Goal: Transaction & Acquisition: Subscribe to service/newsletter

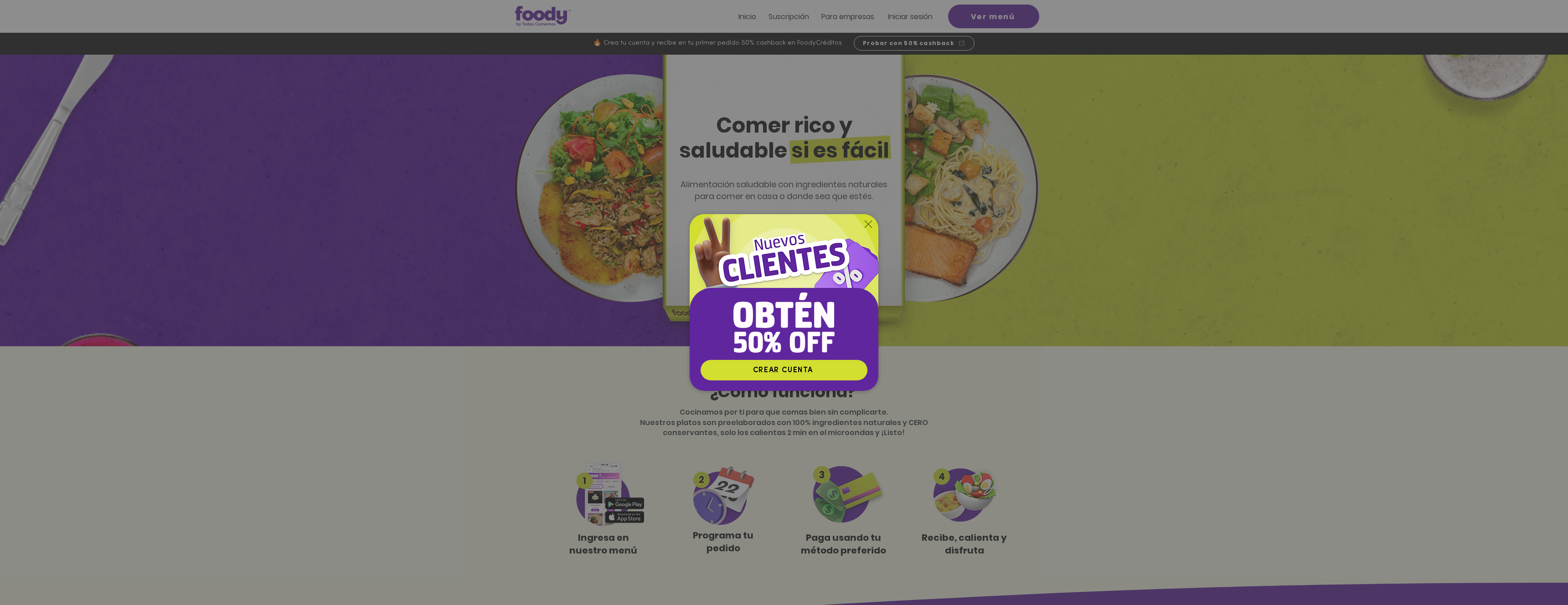
click at [871, 223] on icon "Volver al sitio" at bounding box center [868, 225] width 7 height 7
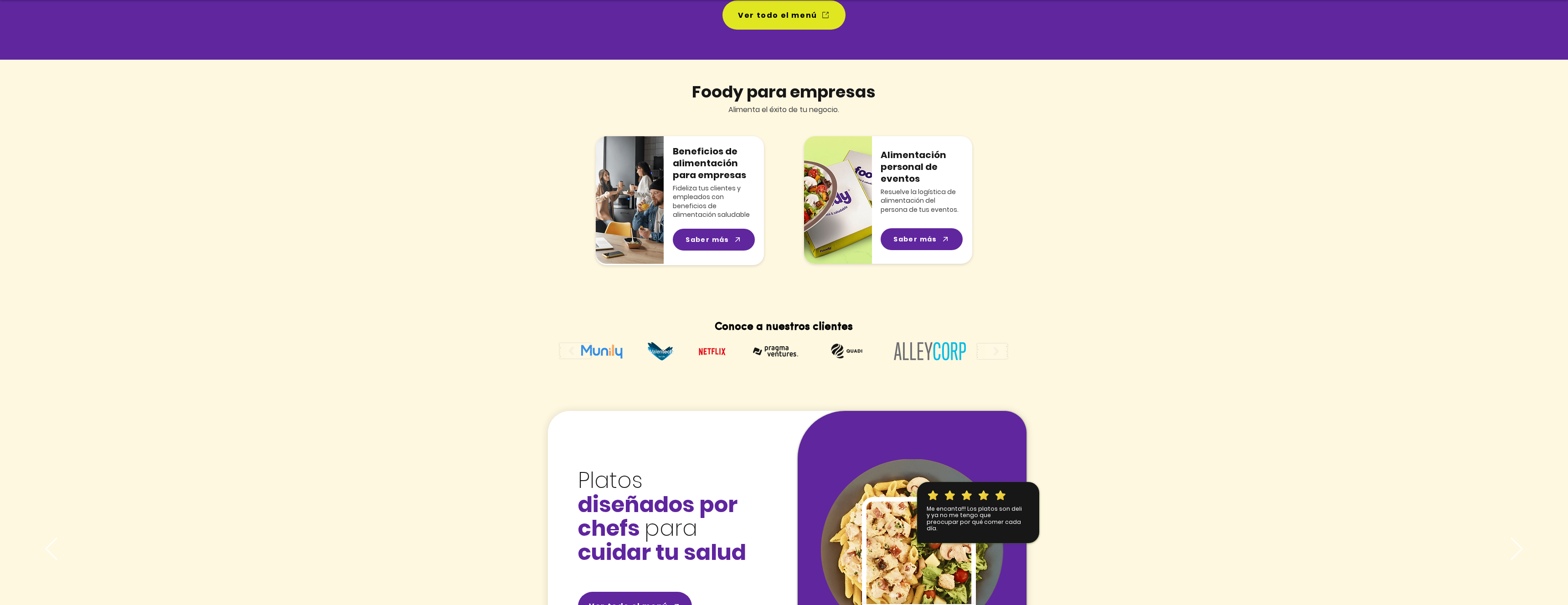
scroll to position [935, 0]
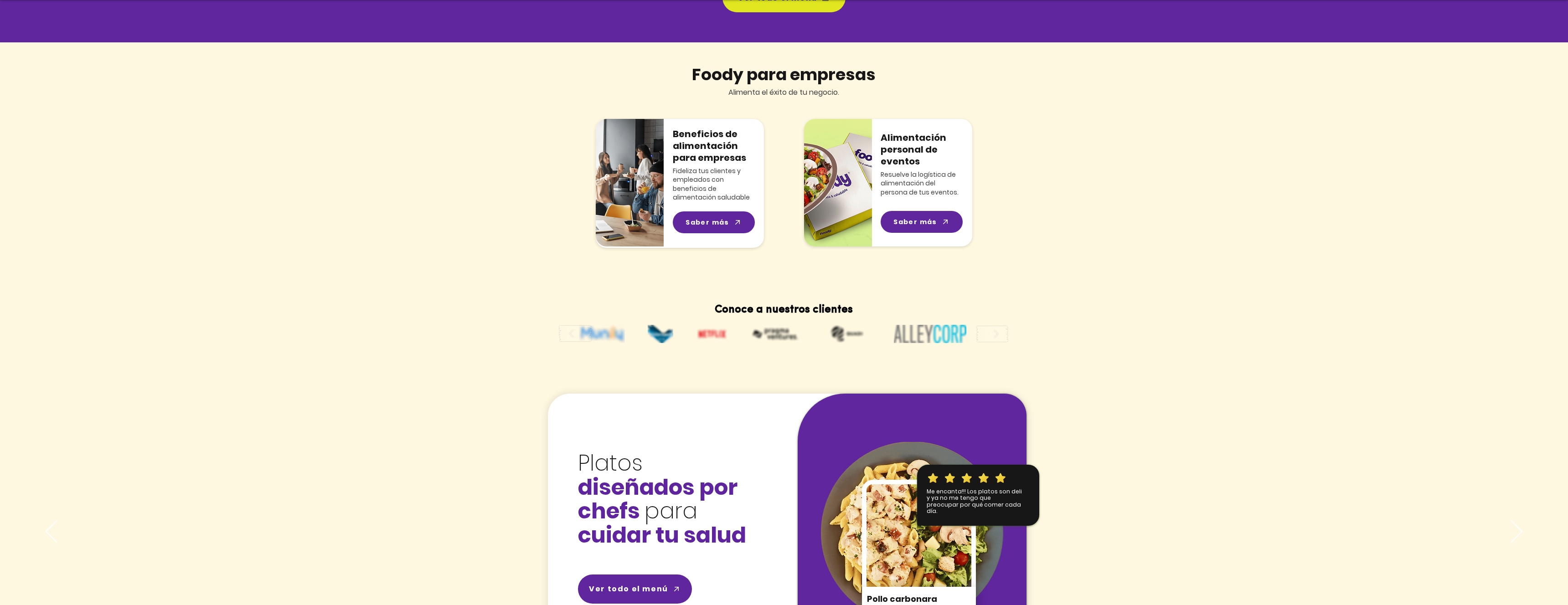
click at [986, 335] on button "play forward" at bounding box center [992, 333] width 35 height 20
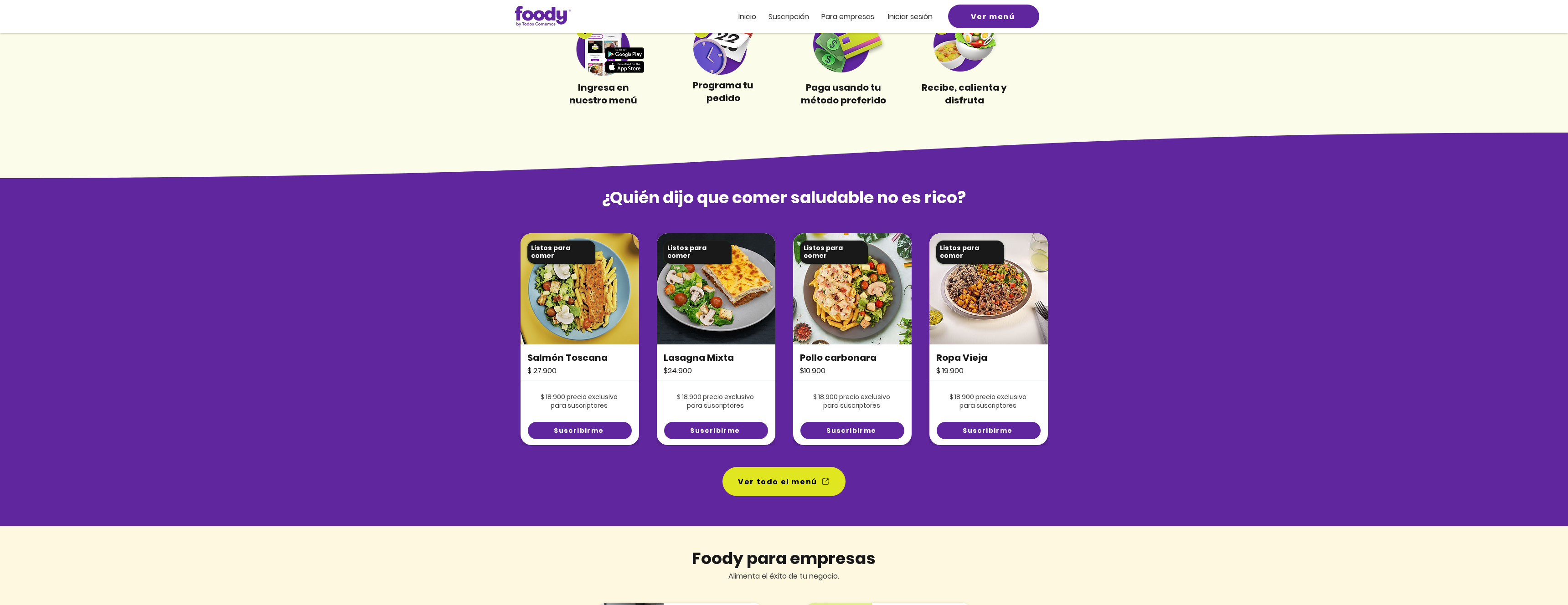
scroll to position [0, 0]
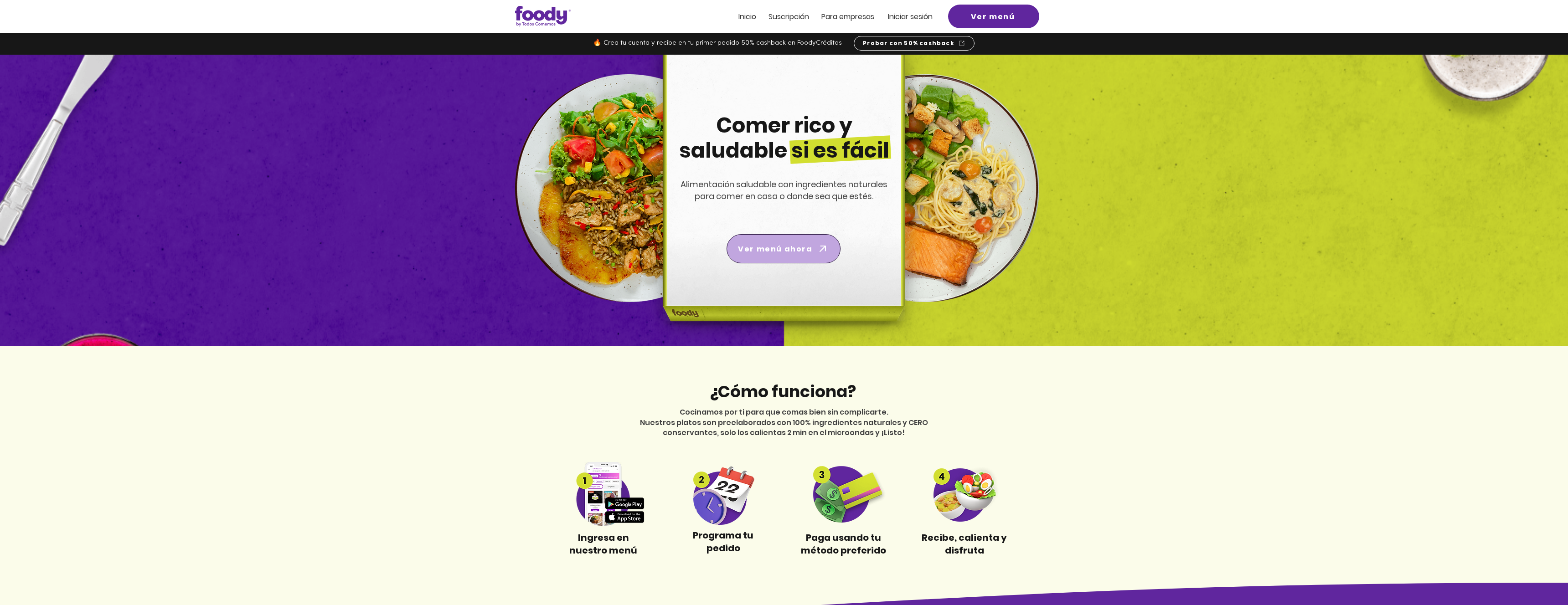
click at [787, 251] on span "Ver menú ahora" at bounding box center [774, 249] width 74 height 12
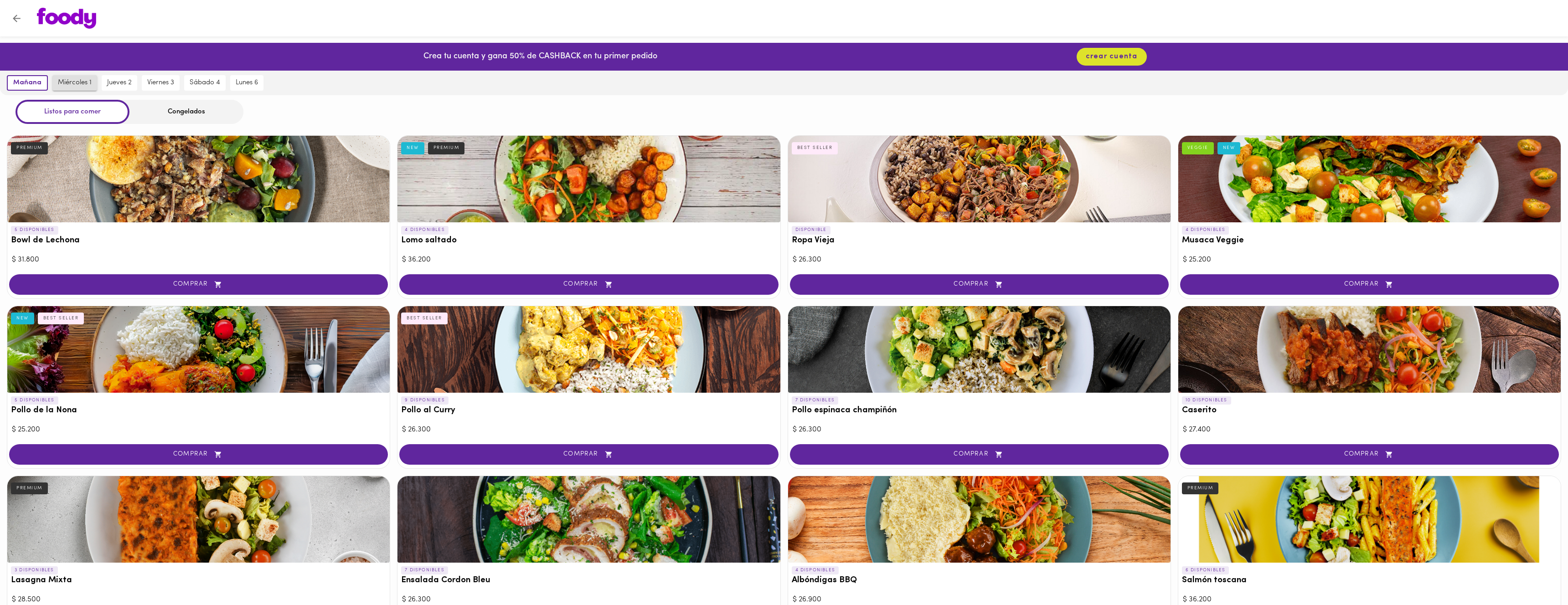
click at [86, 89] on button "miércoles 1" at bounding box center [75, 82] width 45 height 15
click at [227, 108] on div "Congelados" at bounding box center [186, 111] width 114 height 24
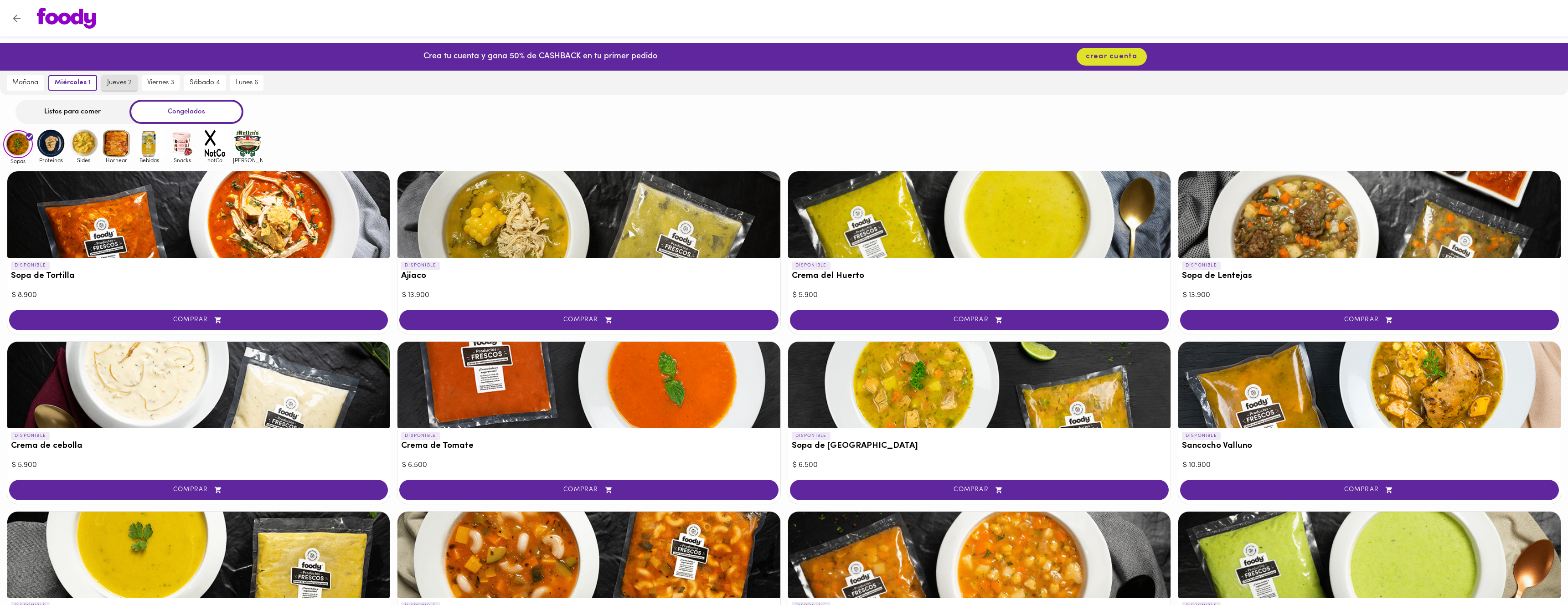
click at [122, 81] on span "jueves 2" at bounding box center [119, 83] width 25 height 8
click at [105, 106] on div "Listos para comer" at bounding box center [72, 111] width 114 height 24
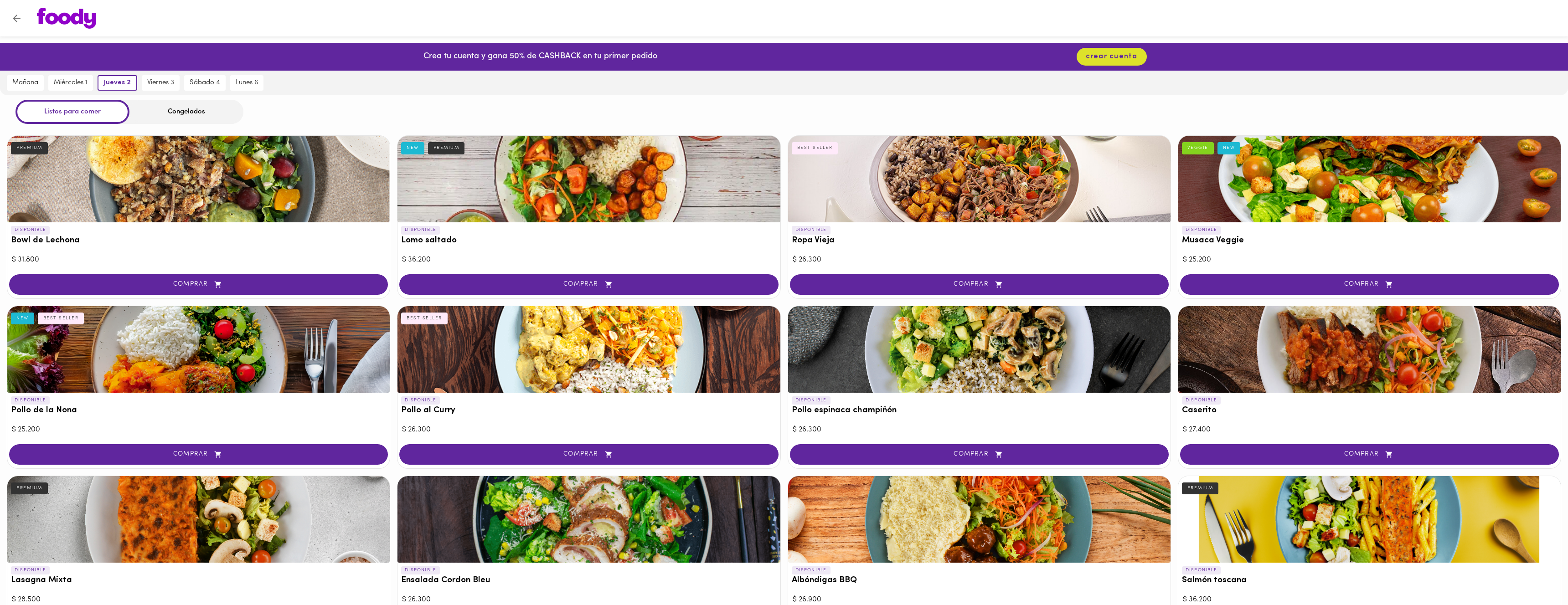
click at [10, 15] on button "Volver" at bounding box center [16, 18] width 22 height 22
click at [65, 19] on img at bounding box center [66, 19] width 60 height 21
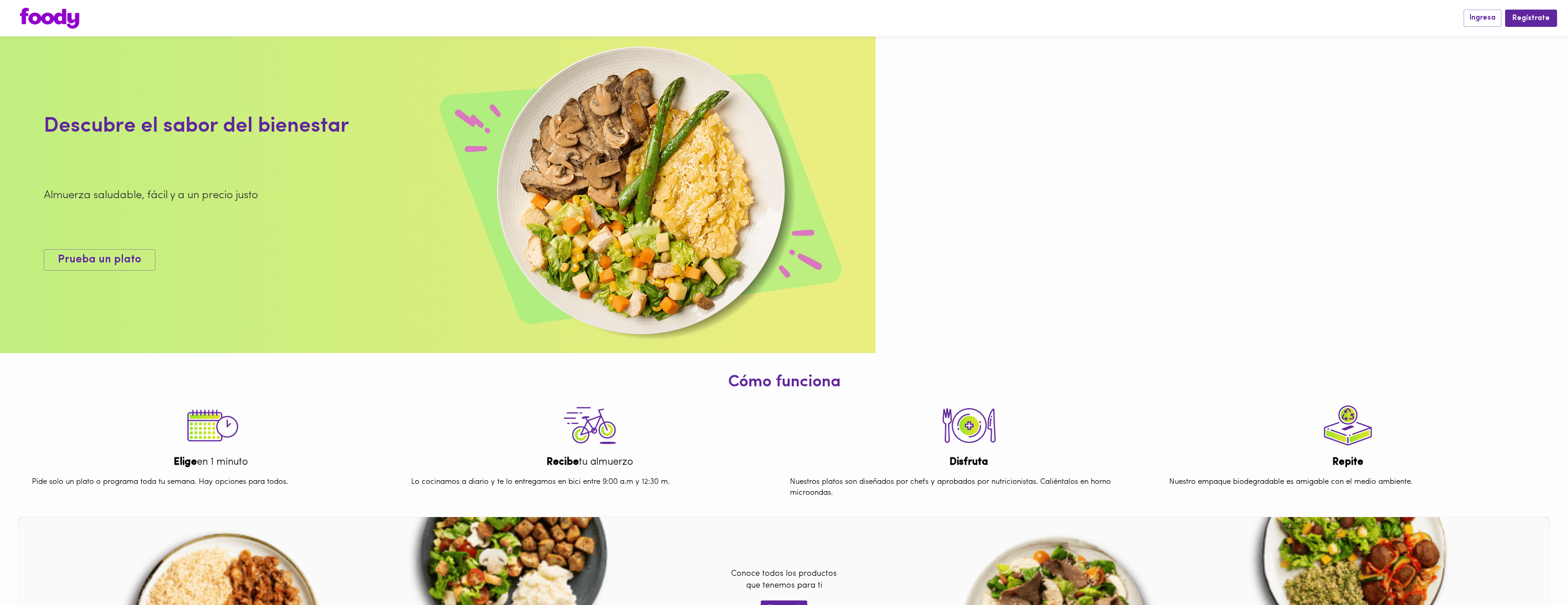
scroll to position [231, 0]
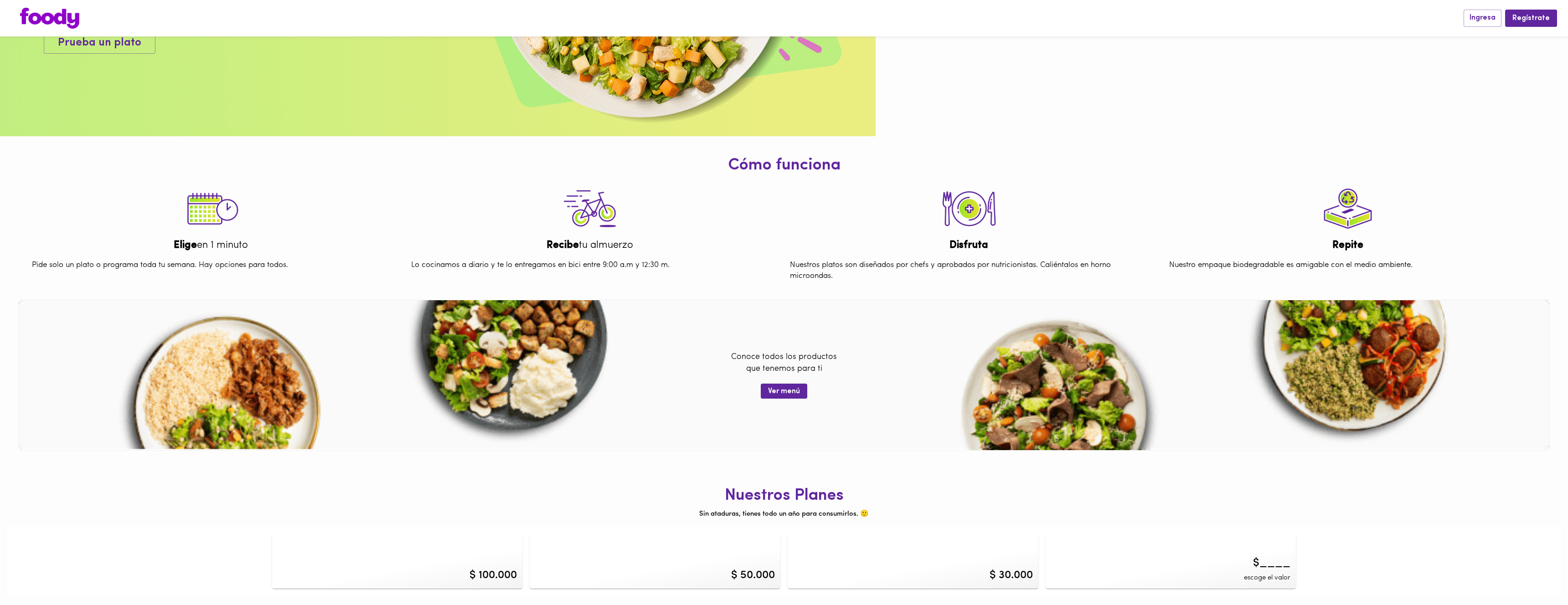
click at [471, 545] on div "$ 100.000" at bounding box center [396, 561] width 250 height 54
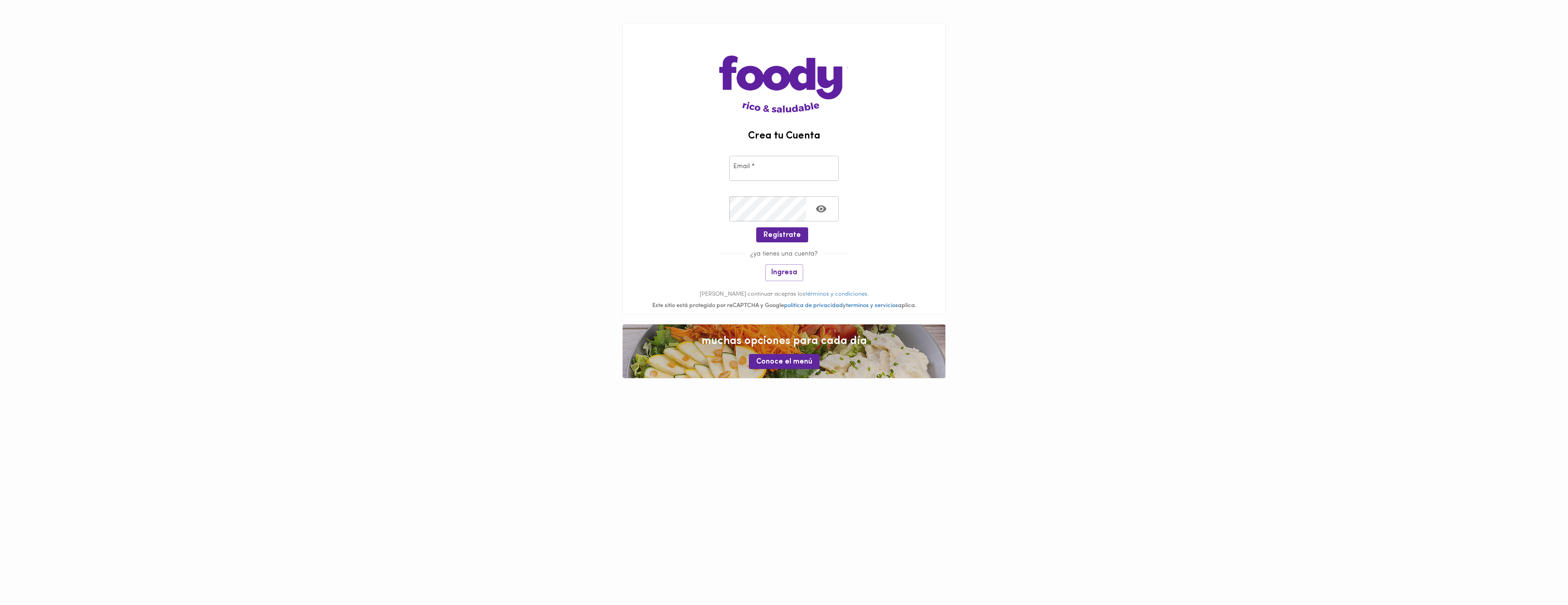
scroll to position [231, 0]
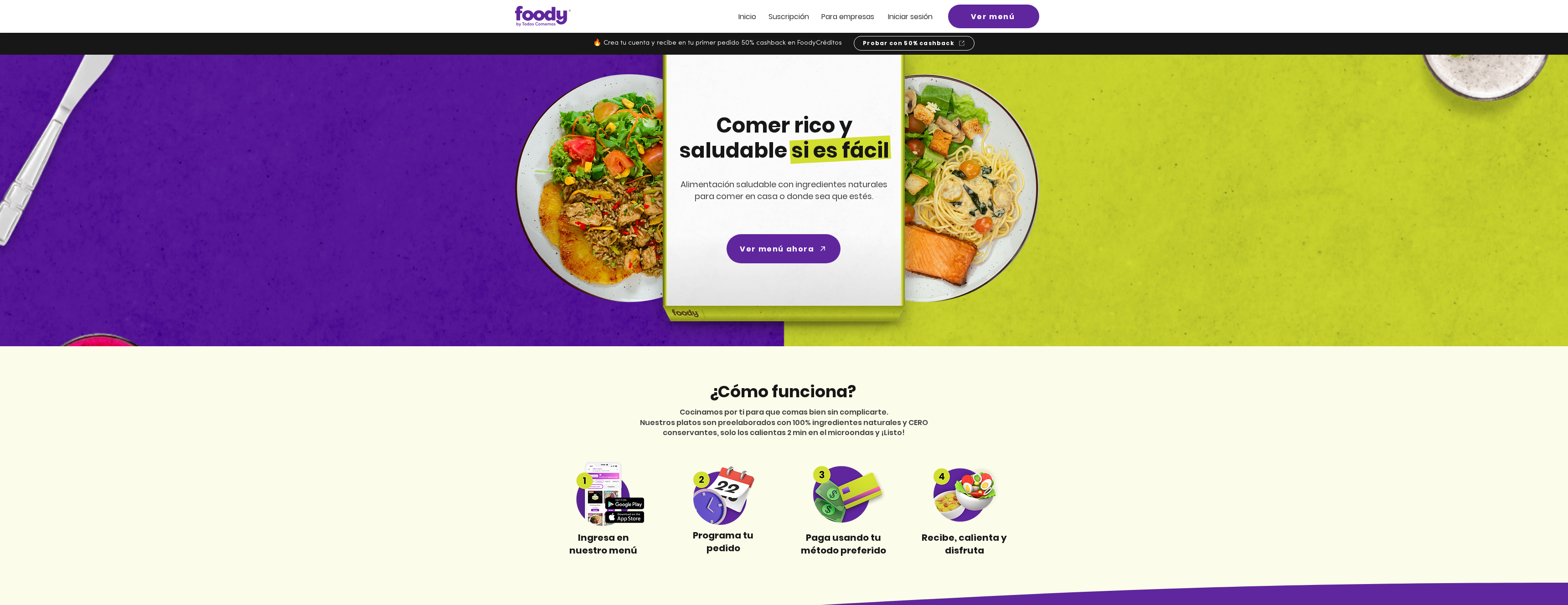
click at [743, 21] on span "Inicio" at bounding box center [747, 17] width 18 height 11
click at [755, 13] on span "Inicio" at bounding box center [747, 17] width 18 height 11
click at [752, 16] on span "Inicio" at bounding box center [747, 17] width 18 height 11
click at [775, 15] on span "Suscripción" at bounding box center [789, 17] width 41 height 11
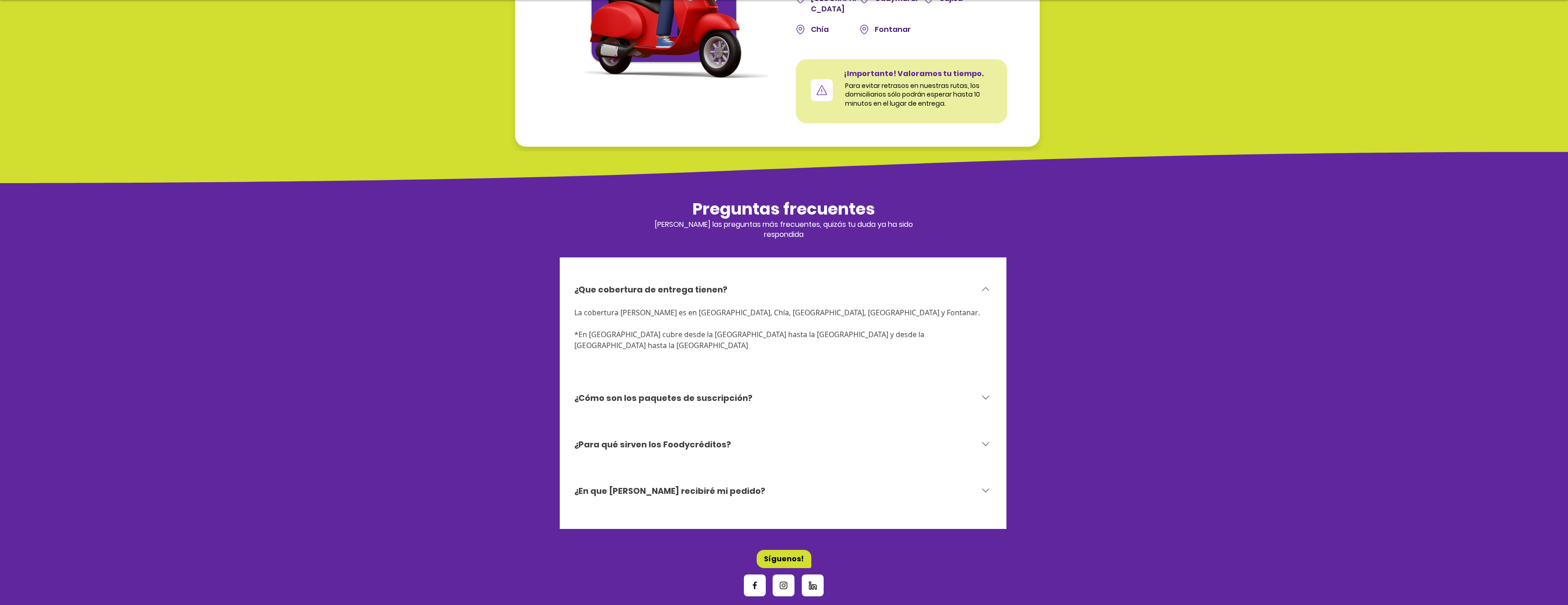
scroll to position [2646, 0]
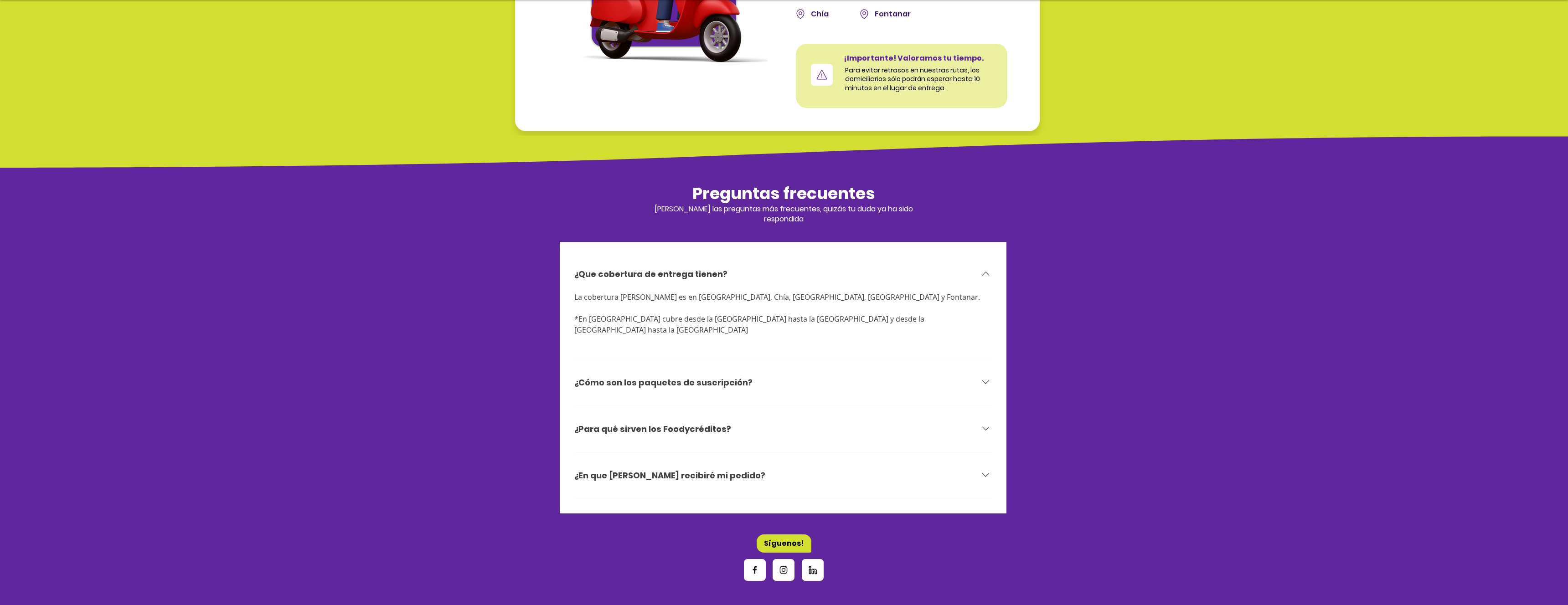
drag, startPoint x: 842, startPoint y: 285, endPoint x: 595, endPoint y: 291, distance: 247.1
click at [595, 291] on div "La cobertura [PERSON_NAME] es en [GEOGRAPHIC_DATA], Chía, [GEOGRAPHIC_DATA], [G…" at bounding box center [783, 313] width 418 height 44
drag, startPoint x: 691, startPoint y: 307, endPoint x: 654, endPoint y: 307, distance: 37.0
click at [654, 314] on span "*En [GEOGRAPHIC_DATA] cubre desde la [GEOGRAPHIC_DATA] hasta la [GEOGRAPHIC_DAT…" at bounding box center [750, 324] width 352 height 21
drag, startPoint x: 920, startPoint y: 306, endPoint x: 685, endPoint y: 310, distance: 235.0
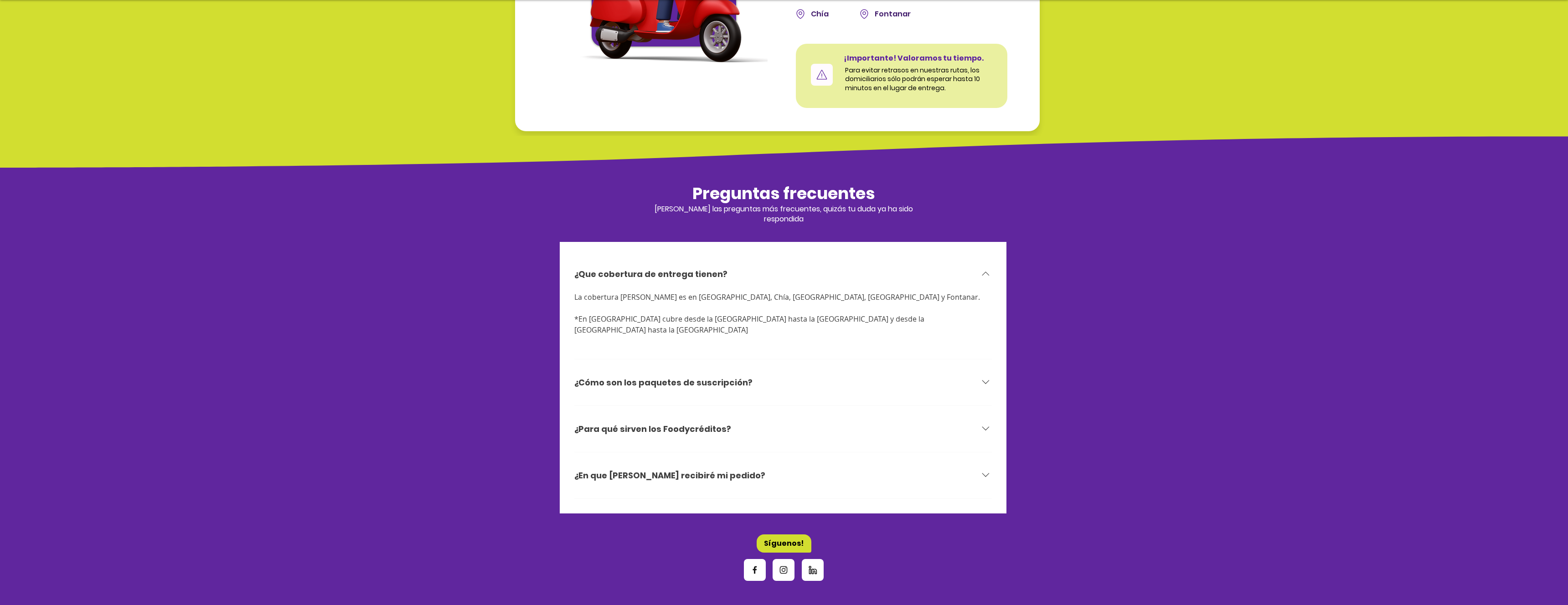
click at [690, 314] on span "*En [GEOGRAPHIC_DATA] cubre desde la [GEOGRAPHIC_DATA] hasta la [GEOGRAPHIC_DAT…" at bounding box center [783, 324] width 418 height 22
drag, startPoint x: 667, startPoint y: 308, endPoint x: 940, endPoint y: 307, distance: 273.0
click at [940, 314] on span "*En [GEOGRAPHIC_DATA] cubre desde la [GEOGRAPHIC_DATA] hasta la [GEOGRAPHIC_DAT…" at bounding box center [783, 324] width 418 height 22
click at [989, 376] on icon at bounding box center [985, 382] width 12 height 12
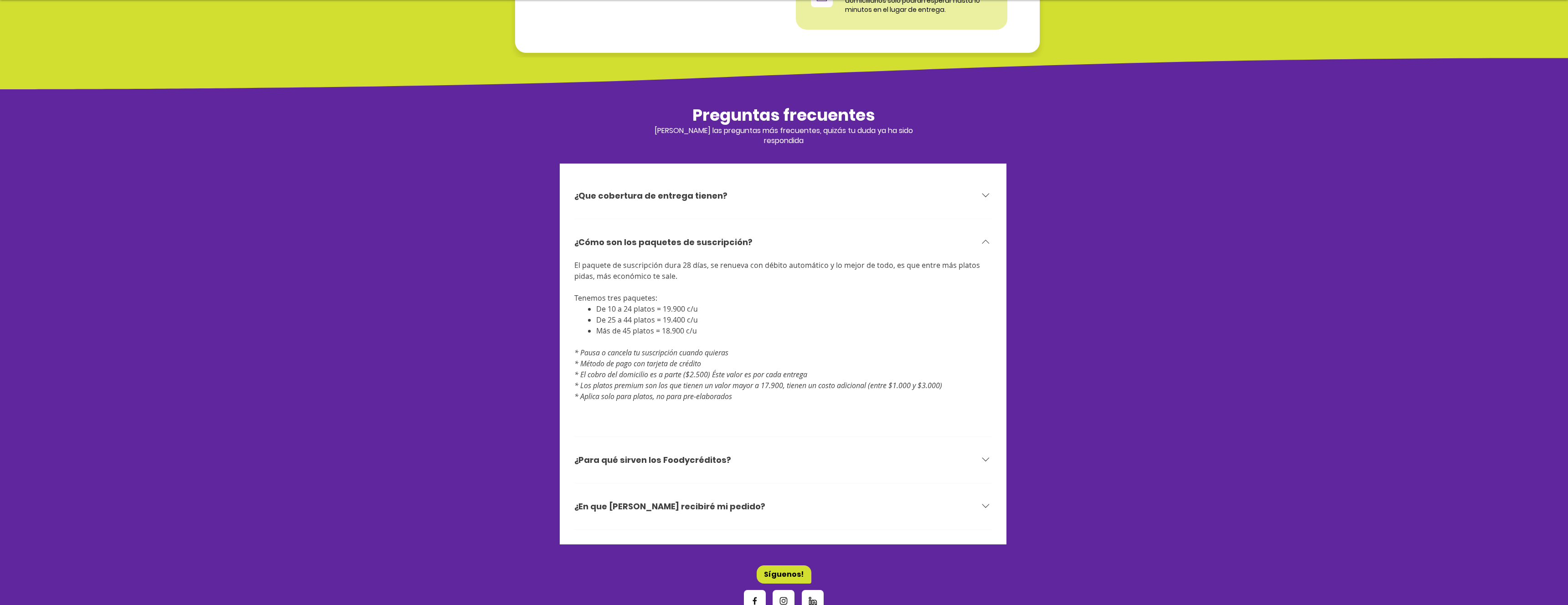
scroll to position [2725, 0]
drag, startPoint x: 698, startPoint y: 319, endPoint x: 598, endPoint y: 286, distance: 105.3
click at [598, 286] on div "El paquete de suscripción dura 28 días, se renueva con débito automático y lo m…" at bounding box center [783, 336] width 418 height 153
drag, startPoint x: 680, startPoint y: 308, endPoint x: 695, endPoint y: 311, distance: 15.3
click at [695, 311] on ul "De 10 a 24 platos = 19.900 c/u De 25 a 44 platos = 19.400 c/u Más de 45 platos …" at bounding box center [783, 319] width 418 height 33
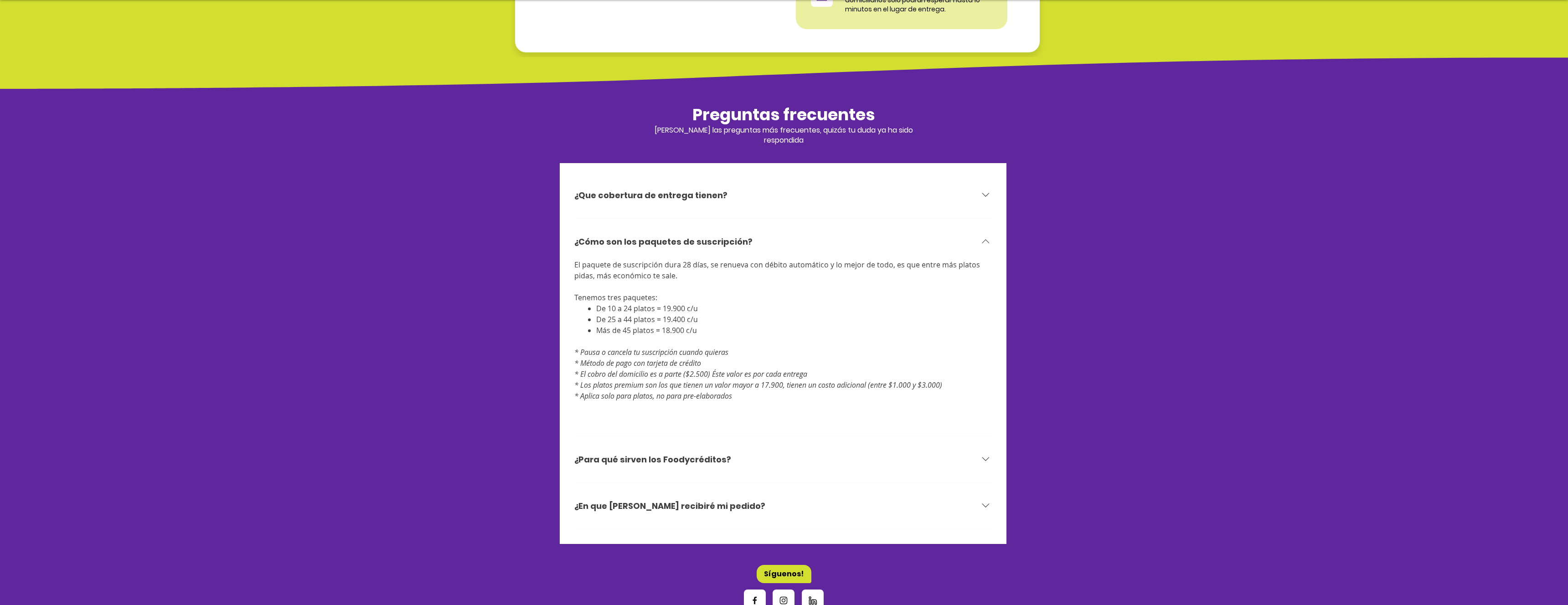
drag, startPoint x: 589, startPoint y: 374, endPoint x: 588, endPoint y: 382, distance: 8.1
click at [588, 382] on div "El paquete de suscripción dura 28 días, se renueva con débito automático y lo m…" at bounding box center [783, 336] width 418 height 153
drag, startPoint x: 749, startPoint y: 387, endPoint x: 602, endPoint y: 369, distance: 148.1
click at [602, 369] on div "El paquete de suscripción dura 28 días, se renueva con débito automático y lo m…" at bounding box center [783, 336] width 418 height 153
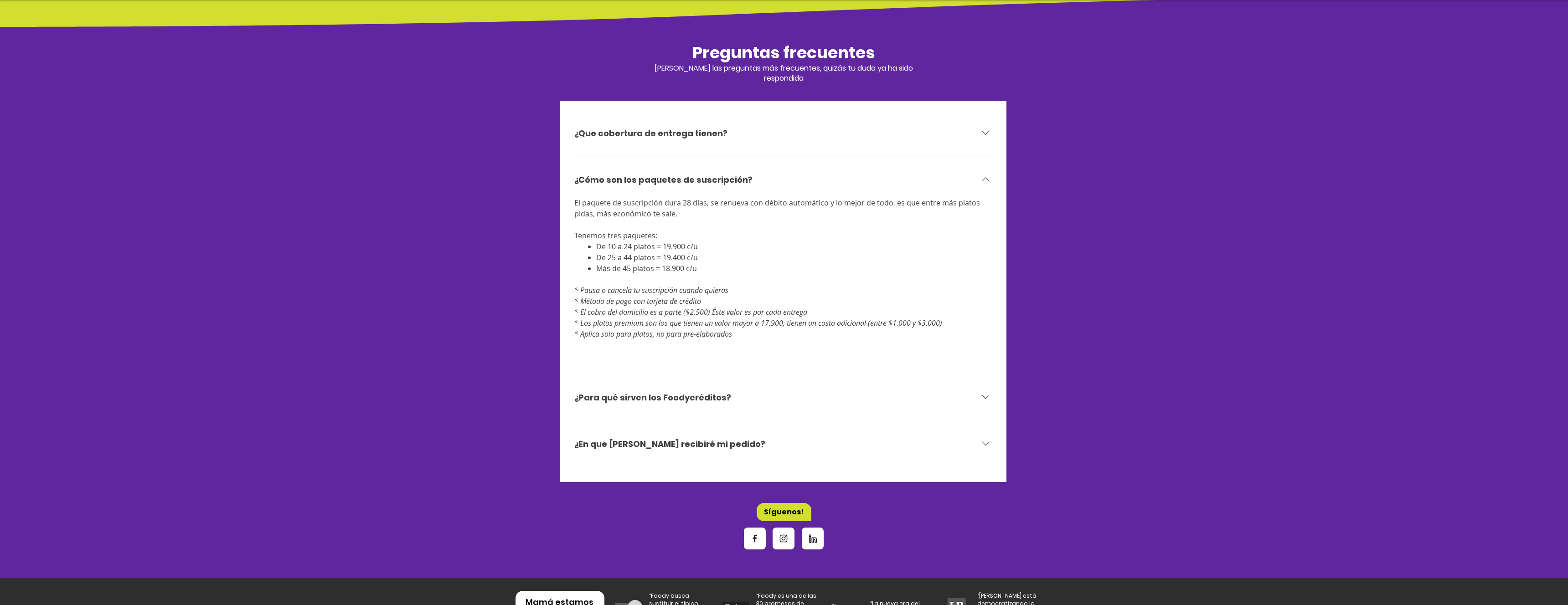
scroll to position [2788, 0]
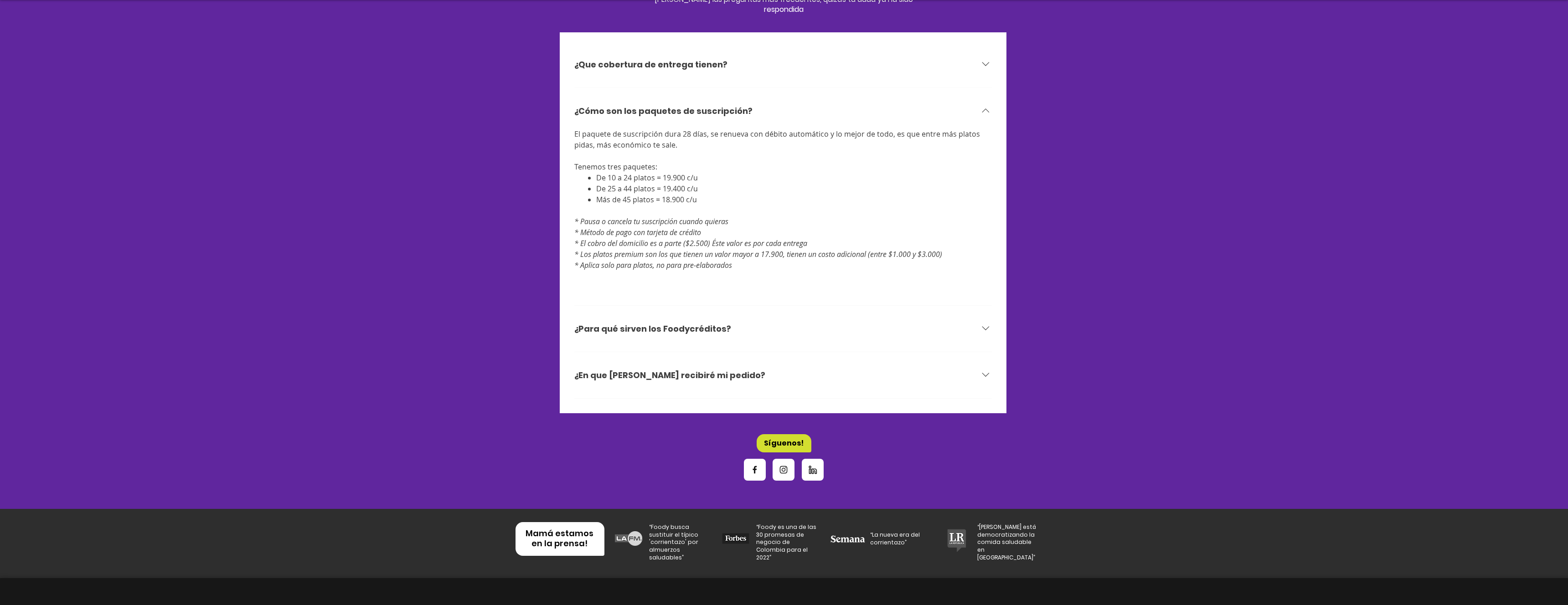
click at [681, 375] on div "¿En que [PERSON_NAME] recibiré mi pedido?" at bounding box center [783, 375] width 418 height 35
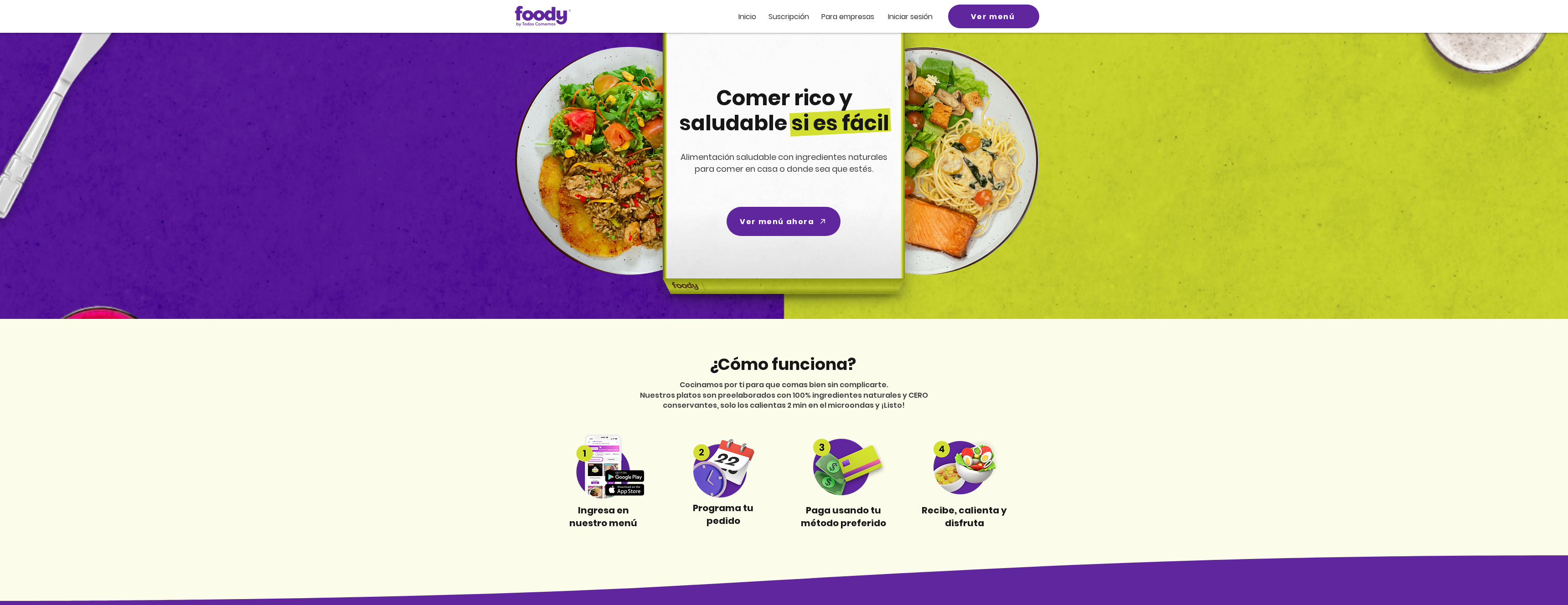
scroll to position [0, 0]
